Goal: Find specific page/section: Find specific page/section

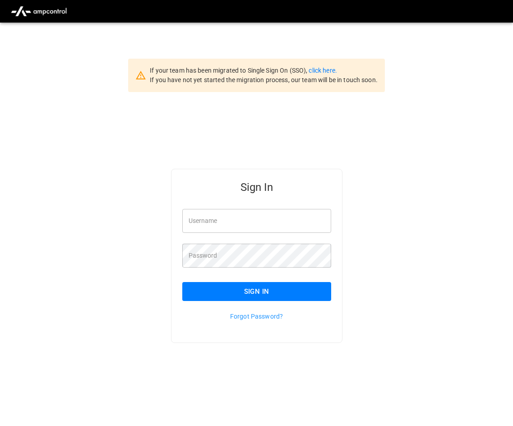
type input "**********"
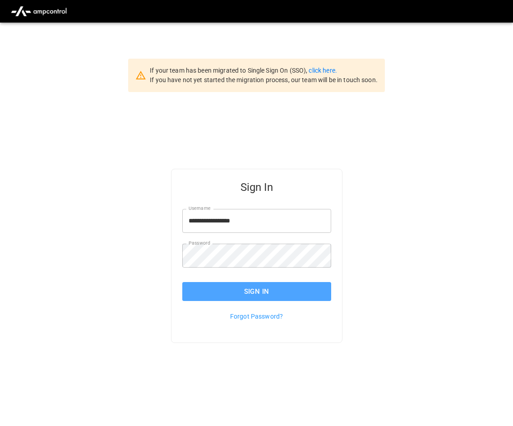
click at [270, 291] on button "Sign In" at bounding box center [256, 291] width 149 height 19
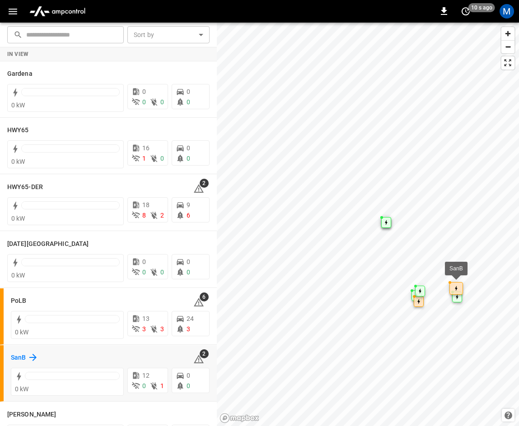
click at [19, 359] on h6 "SanB" at bounding box center [18, 358] width 15 height 10
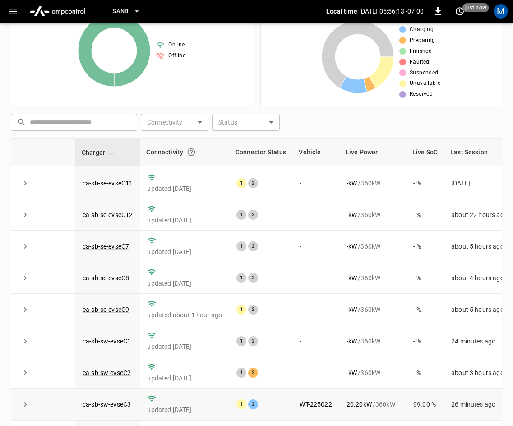
scroll to position [120, 0]
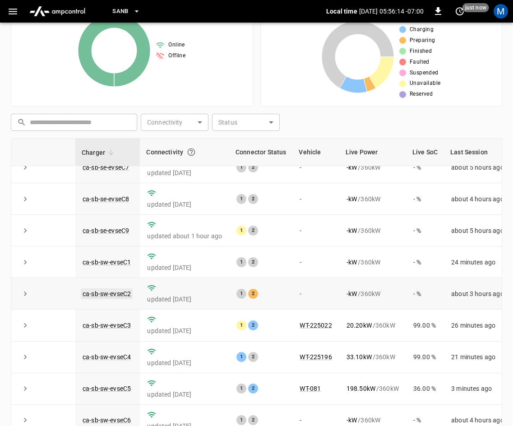
click at [117, 289] on link "ca-sb-sw-evseC2" at bounding box center [107, 294] width 52 height 11
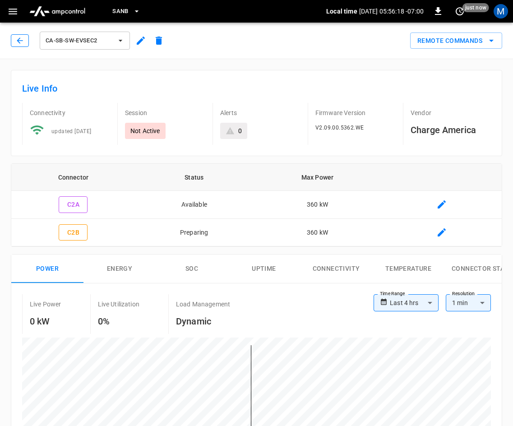
click at [21, 41] on icon "button" at bounding box center [20, 40] width 6 height 6
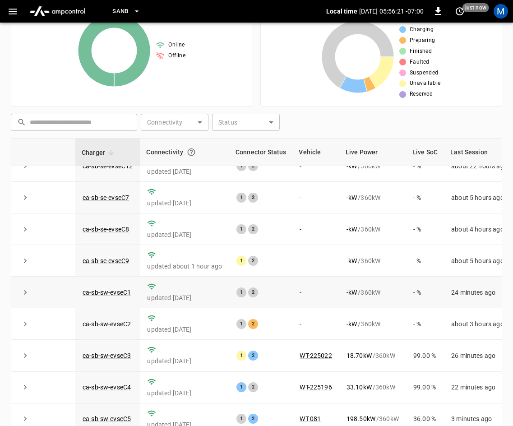
scroll to position [120, 0]
